Goal: Task Accomplishment & Management: Use online tool/utility

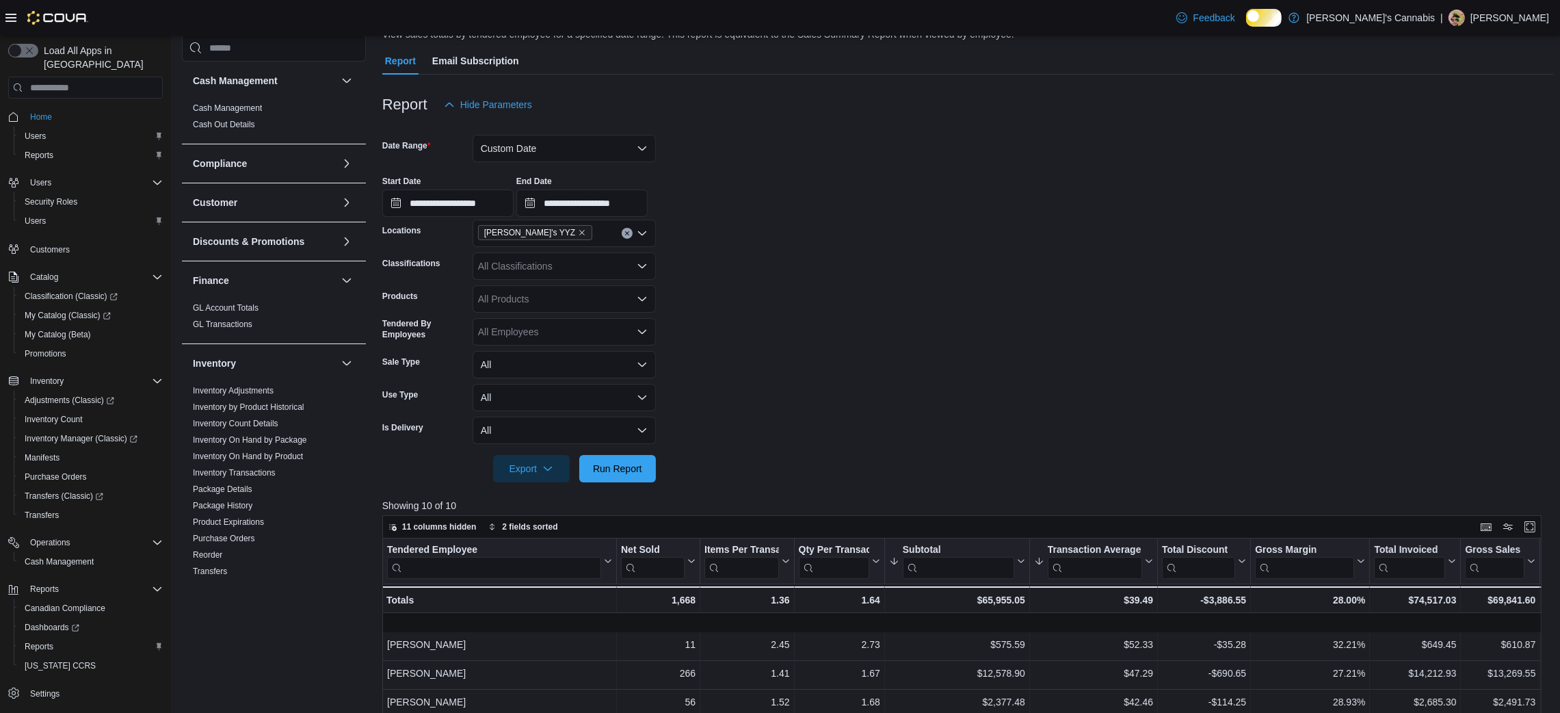
scroll to position [109, 0]
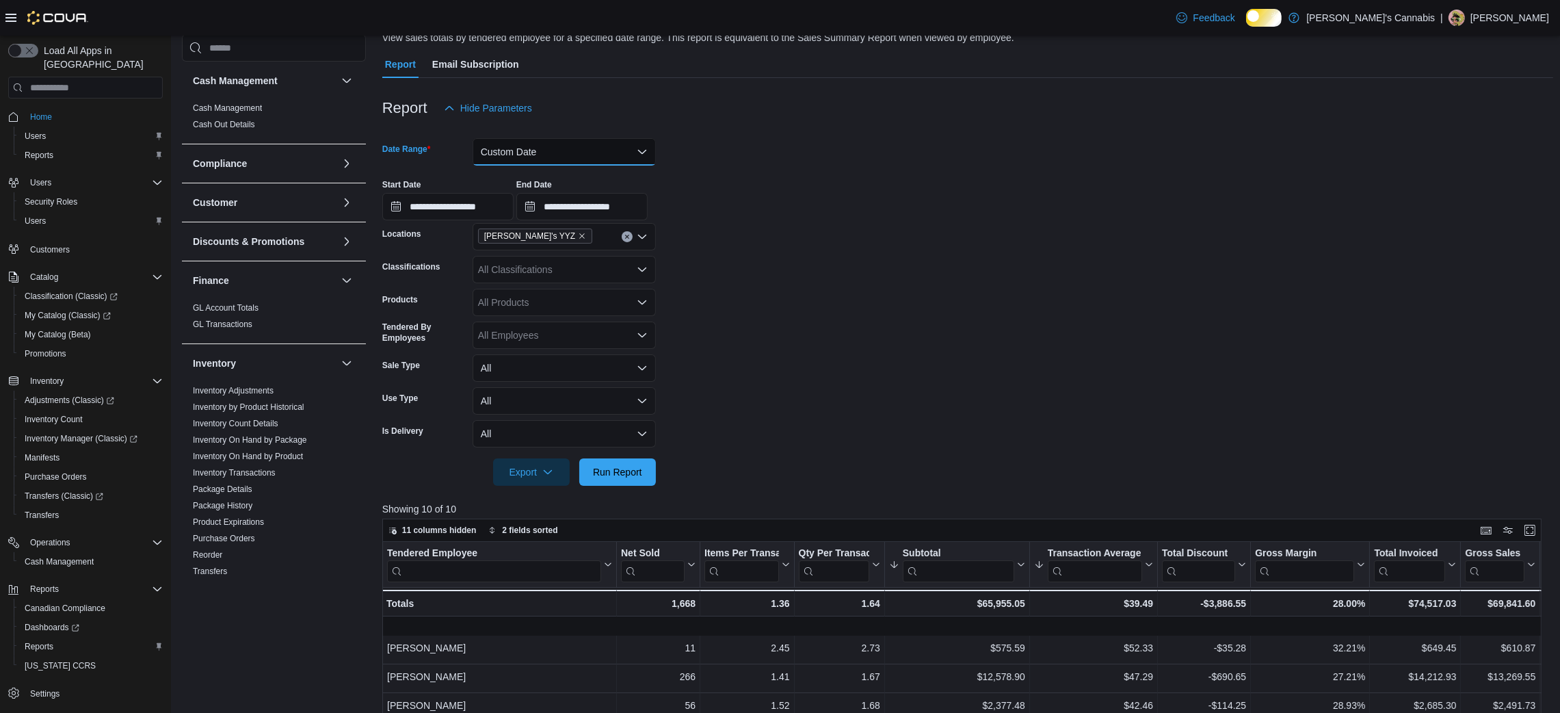
click at [584, 160] on button "Custom Date" at bounding box center [564, 151] width 183 height 27
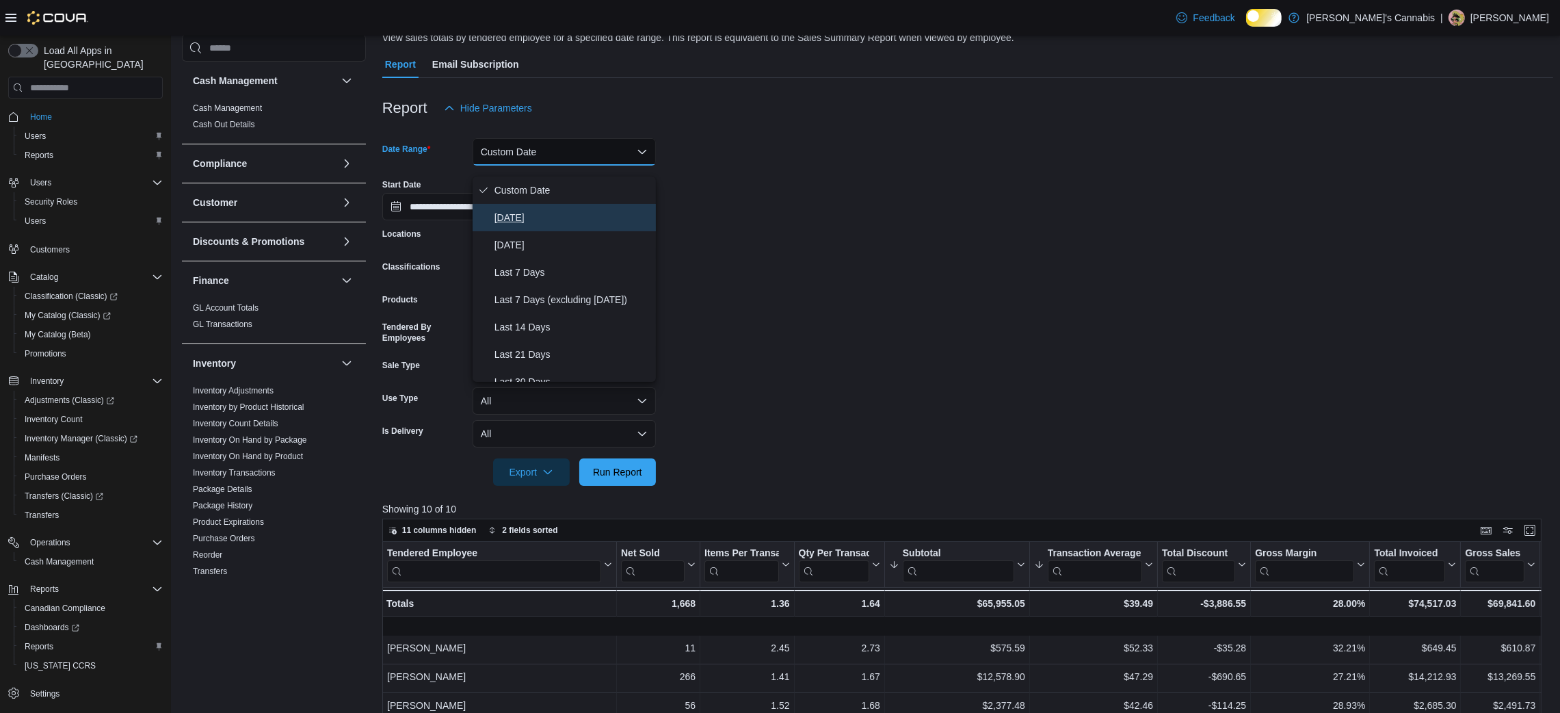
click at [519, 224] on span "[DATE]" at bounding box center [573, 217] width 156 height 16
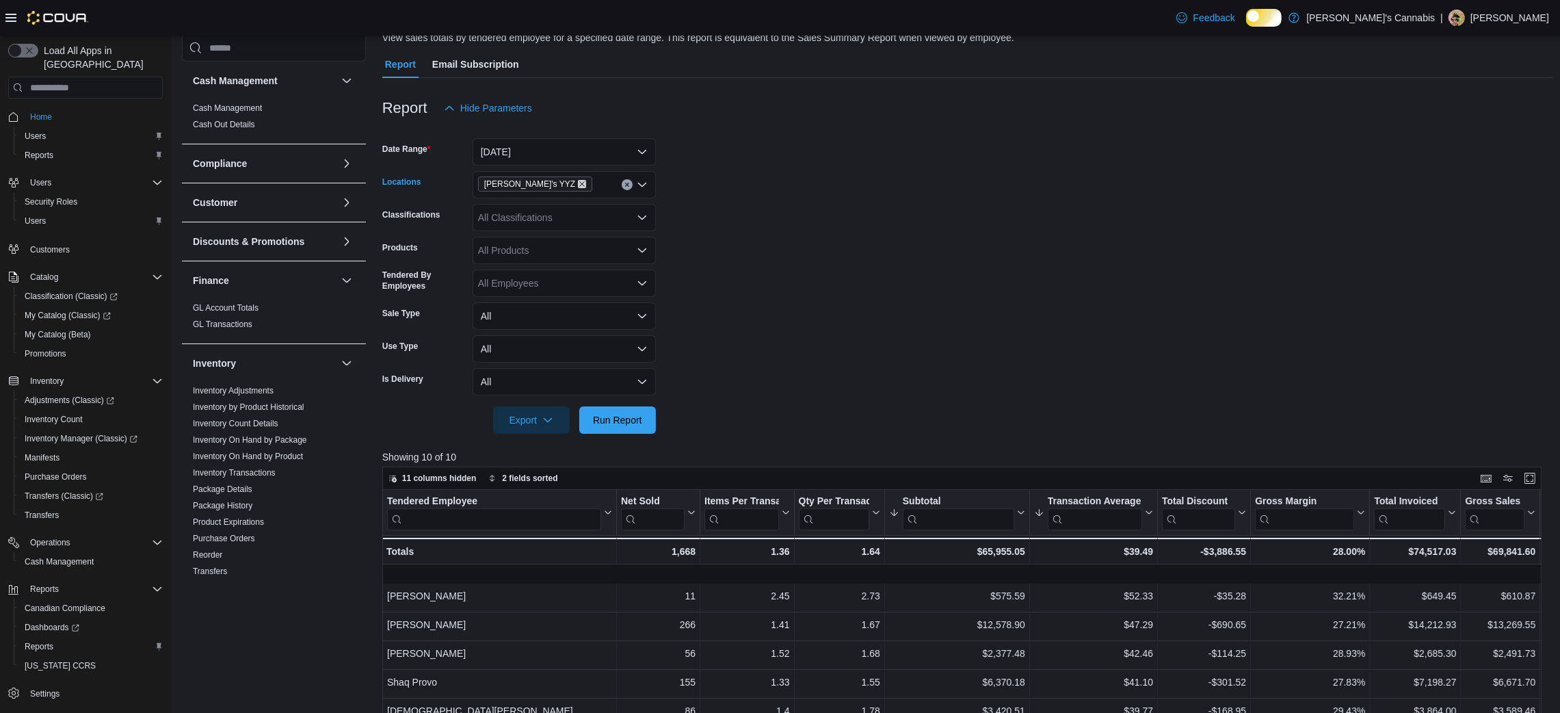
click at [578, 188] on icon "Remove MaryJane's YYZ from selection in this group" at bounding box center [582, 184] width 8 height 8
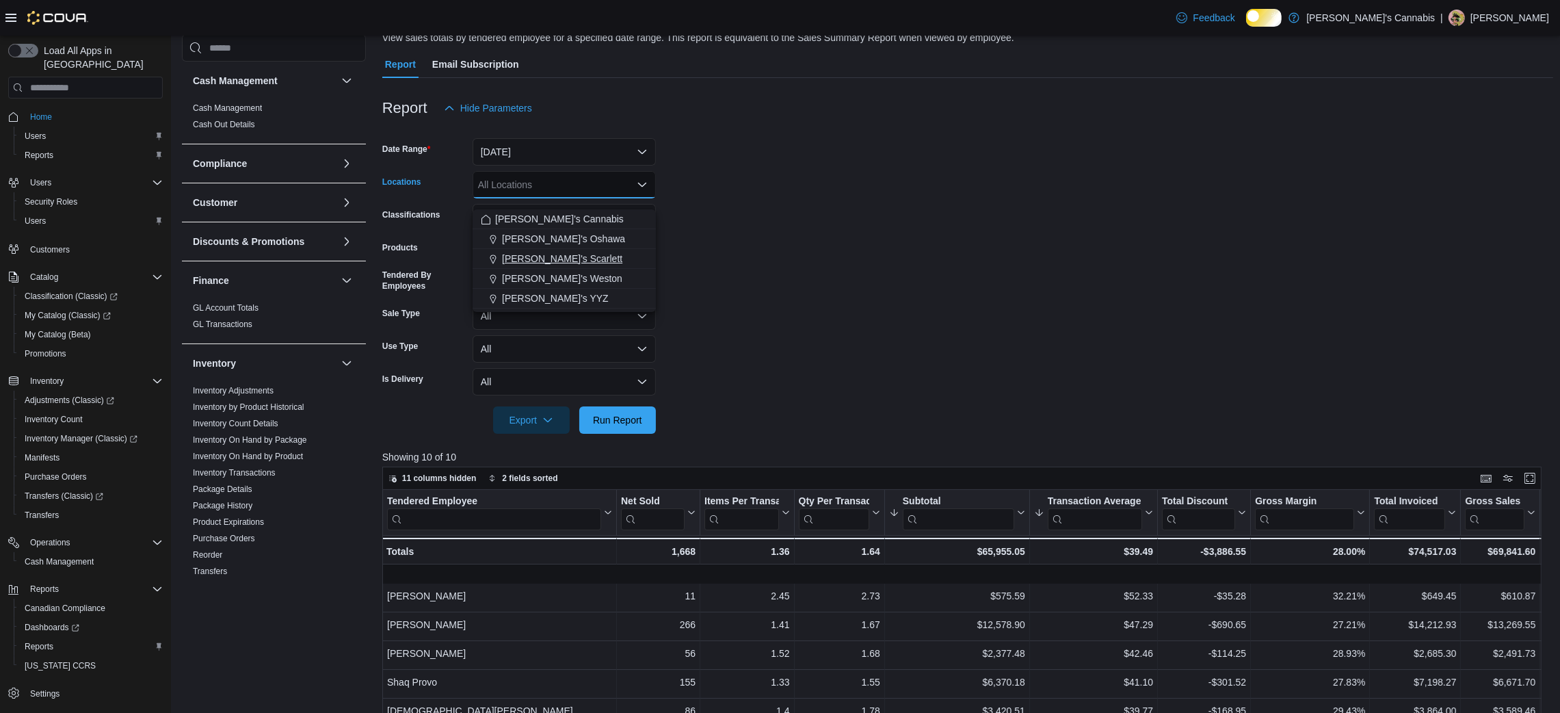
click at [559, 260] on span "[PERSON_NAME]'s Scarlett" at bounding box center [562, 259] width 120 height 14
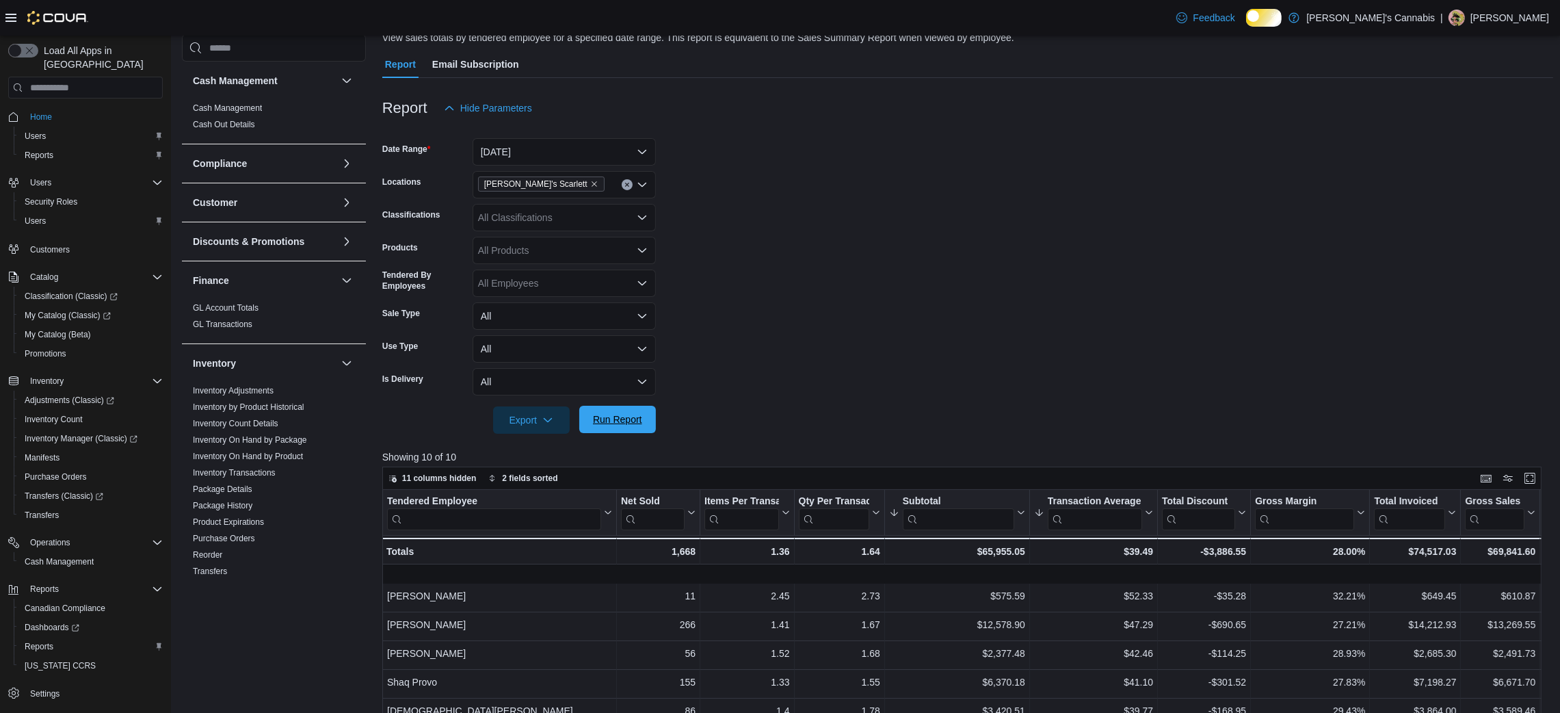
click at [614, 426] on span "Run Report" at bounding box center [617, 420] width 49 height 14
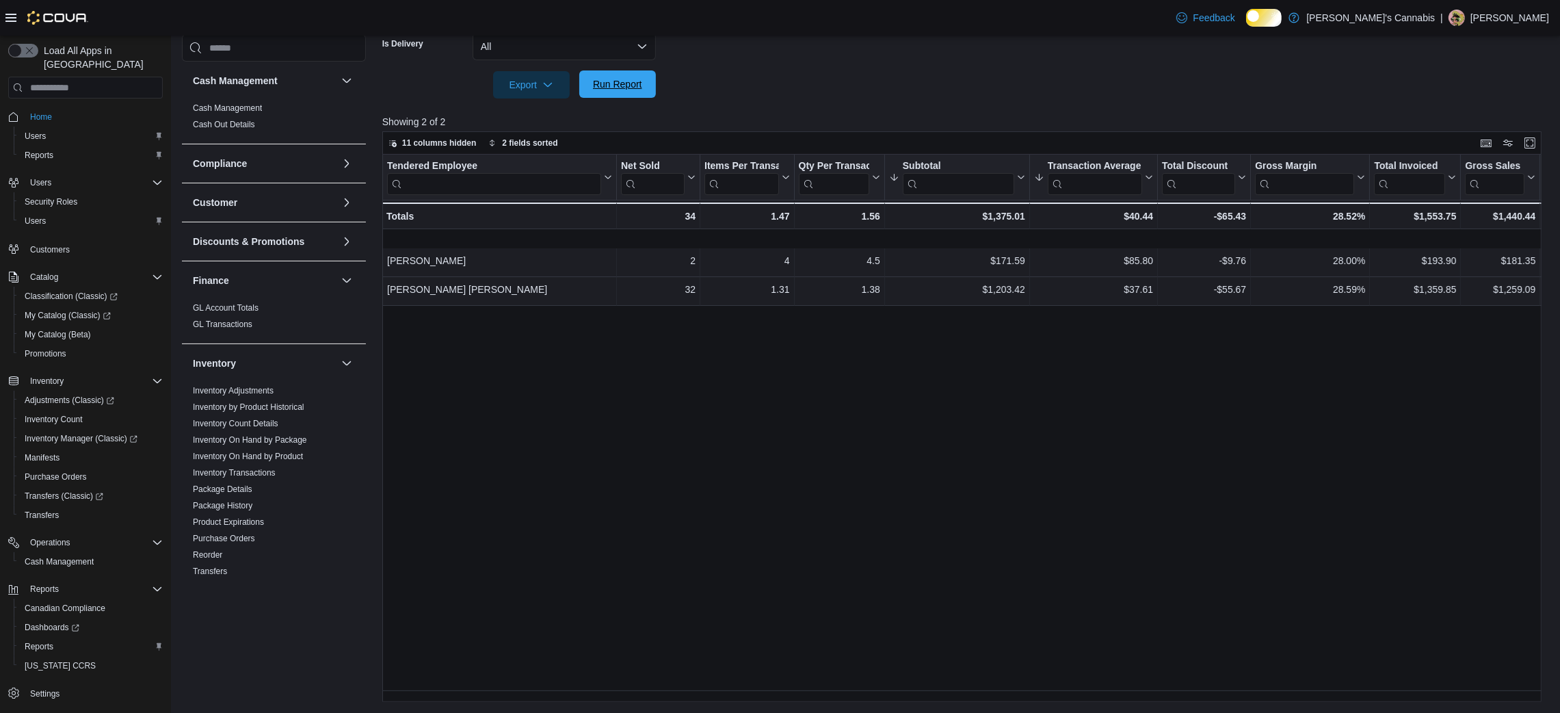
scroll to position [462, 0]
click at [623, 70] on span "Run Report" at bounding box center [618, 83] width 60 height 27
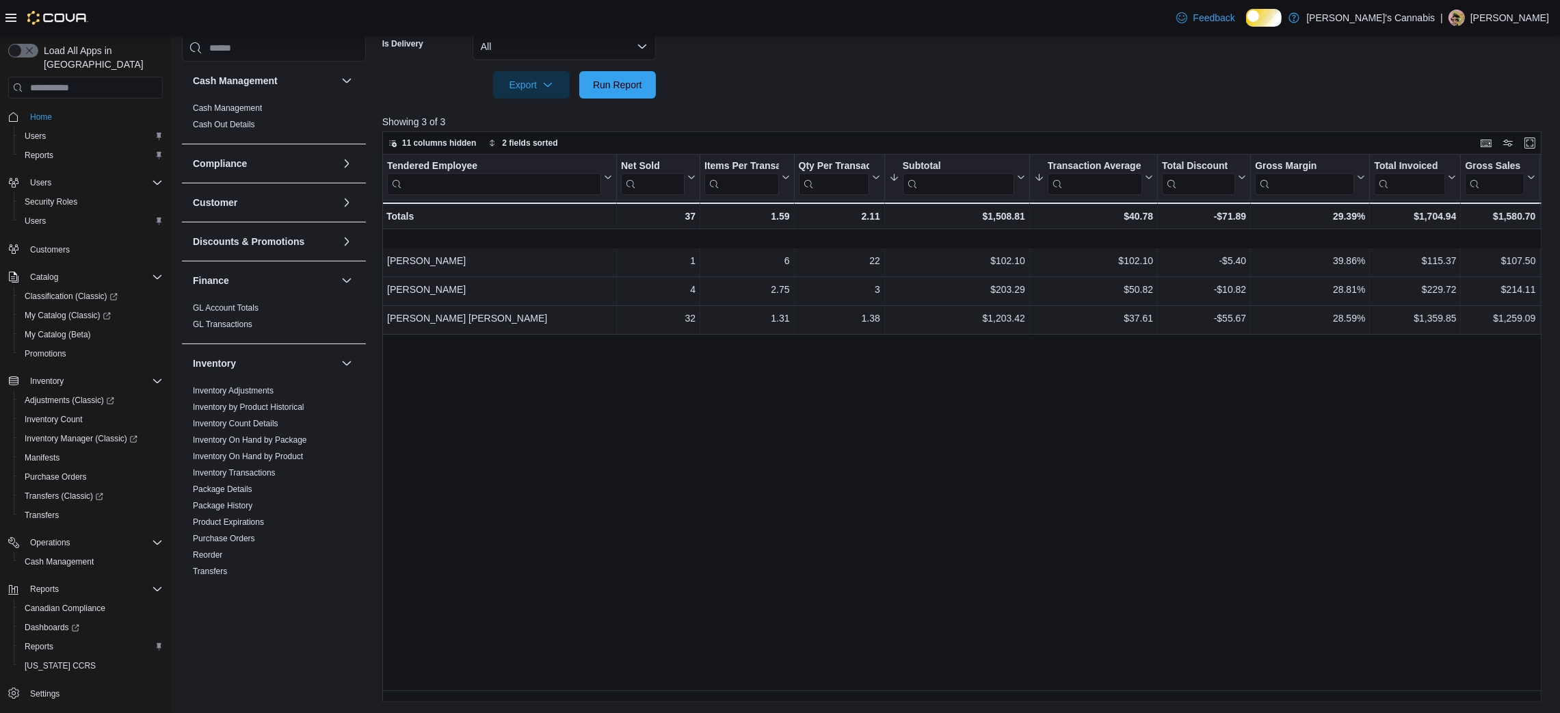
click at [625, 84] on span "Run Report" at bounding box center [617, 84] width 49 height 14
